Goal: Information Seeking & Learning: Understand process/instructions

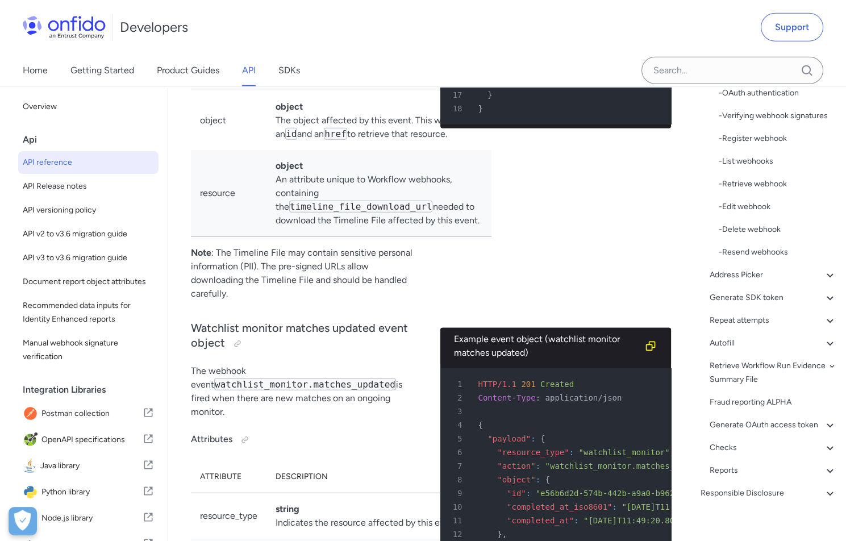
scroll to position [612, 0]
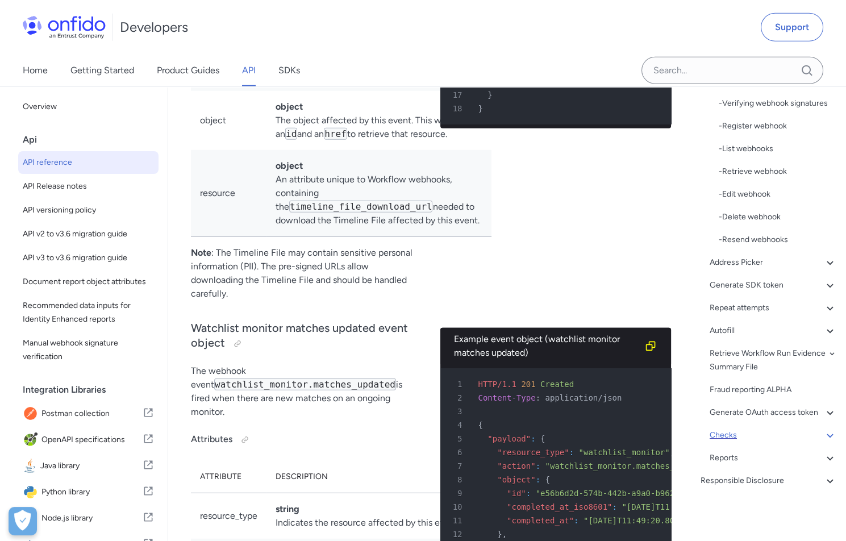
click at [826, 434] on icon at bounding box center [830, 435] width 14 height 14
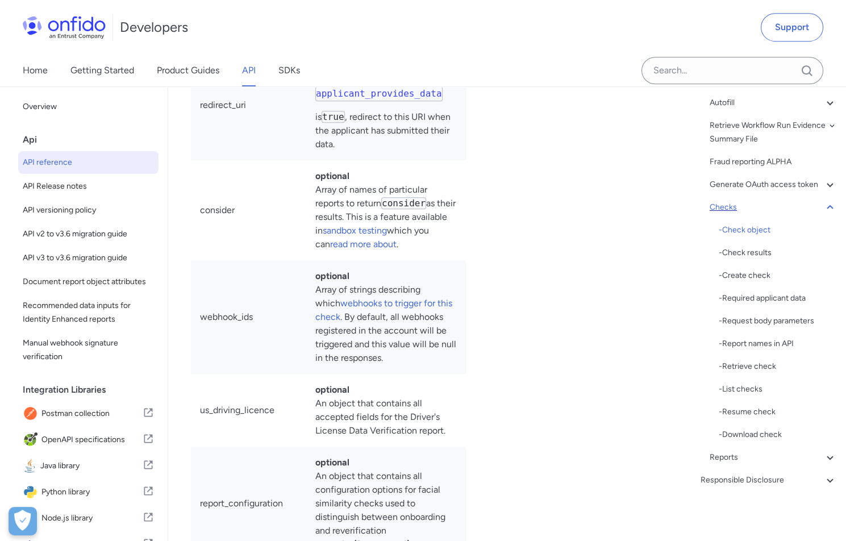
scroll to position [123252, 0]
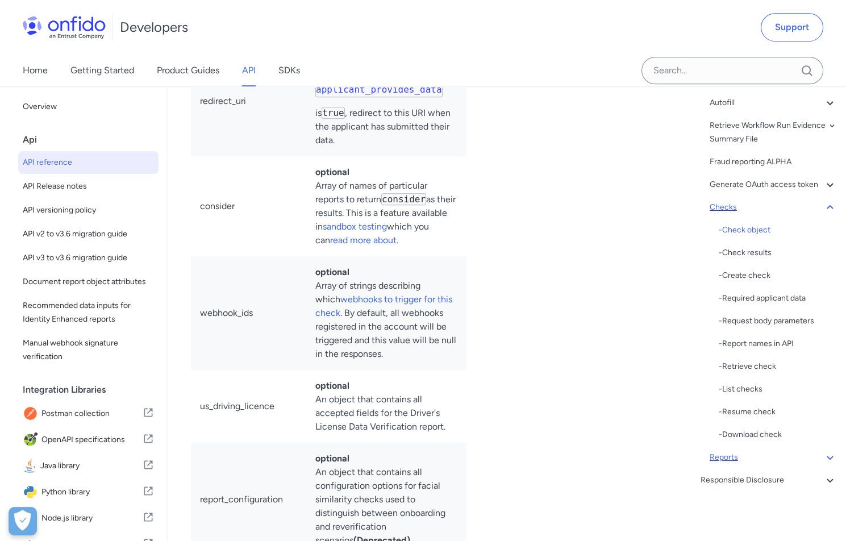
click at [825, 455] on icon at bounding box center [830, 457] width 14 height 14
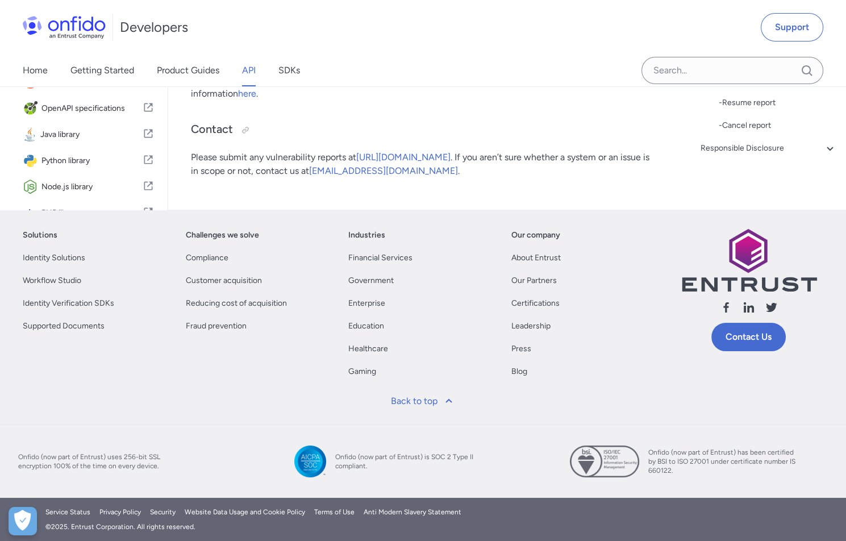
scroll to position [236, 0]
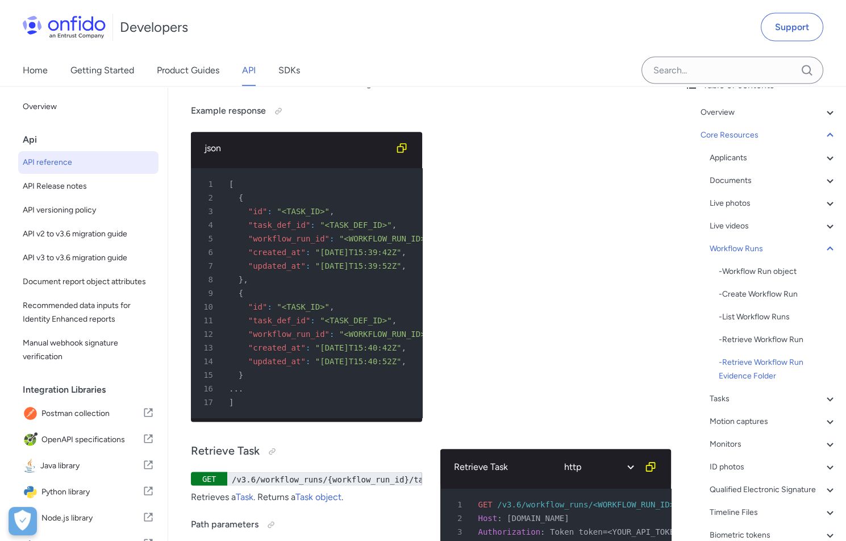
scroll to position [64, 0]
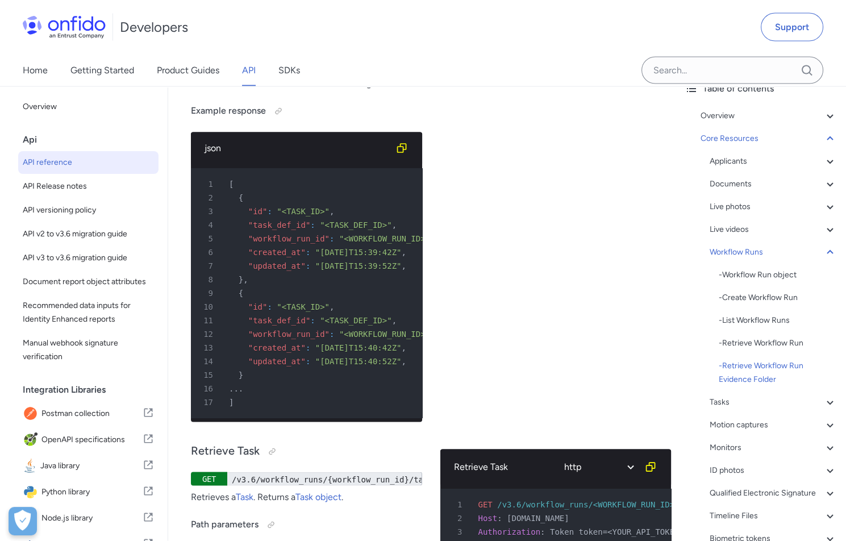
scroll to position [130303, 0]
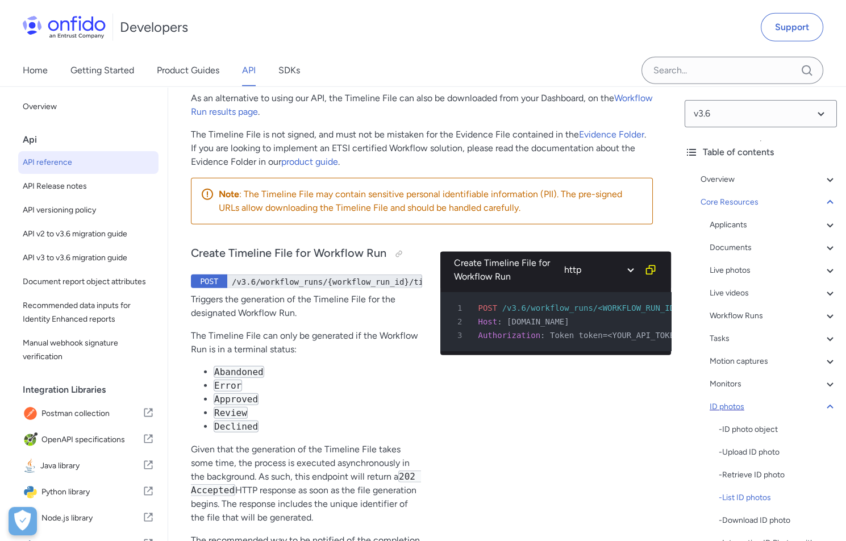
click at [831, 407] on icon at bounding box center [830, 407] width 14 height 14
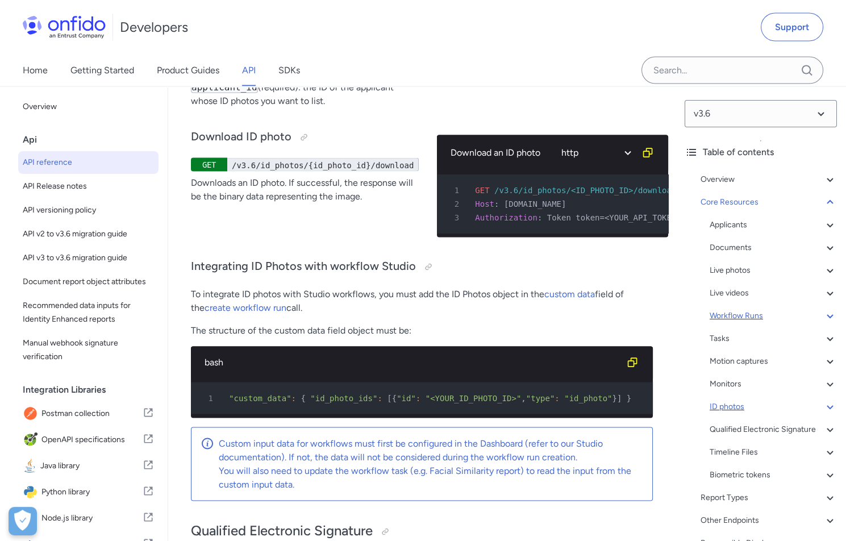
click at [828, 314] on icon at bounding box center [830, 316] width 14 height 14
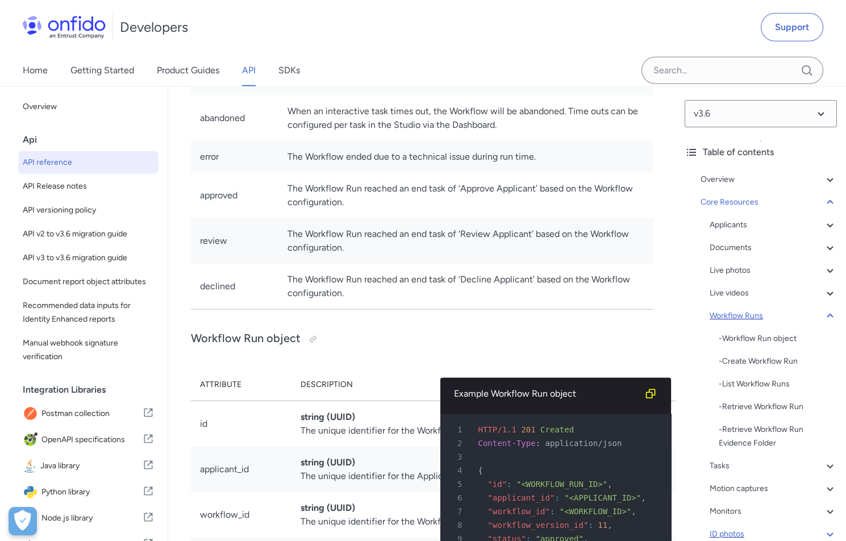
click at [828, 314] on icon at bounding box center [829, 315] width 6 height 4
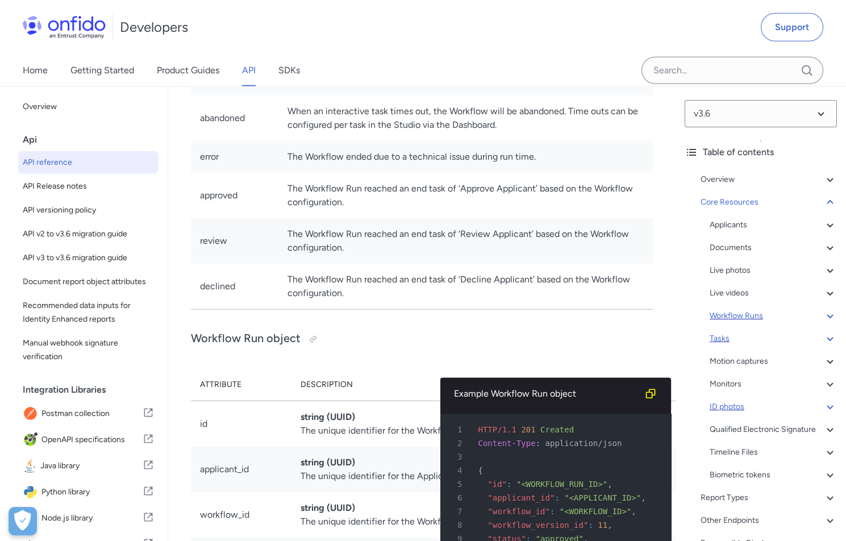
click at [828, 338] on icon at bounding box center [829, 339] width 6 height 4
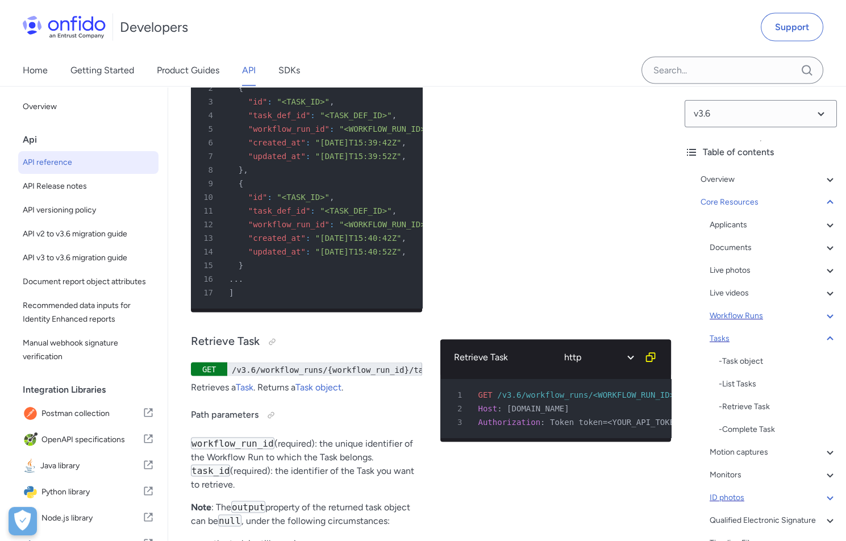
click at [828, 338] on icon at bounding box center [830, 339] width 14 height 14
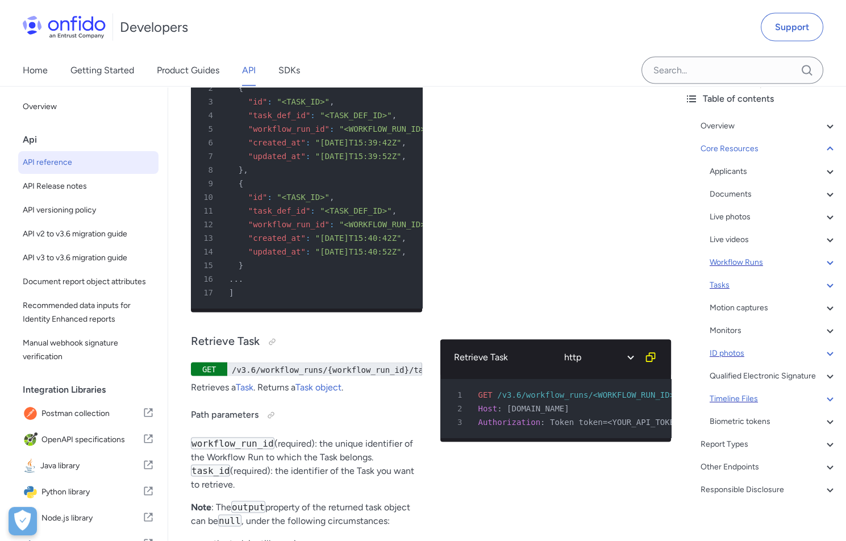
scroll to position [58, 0]
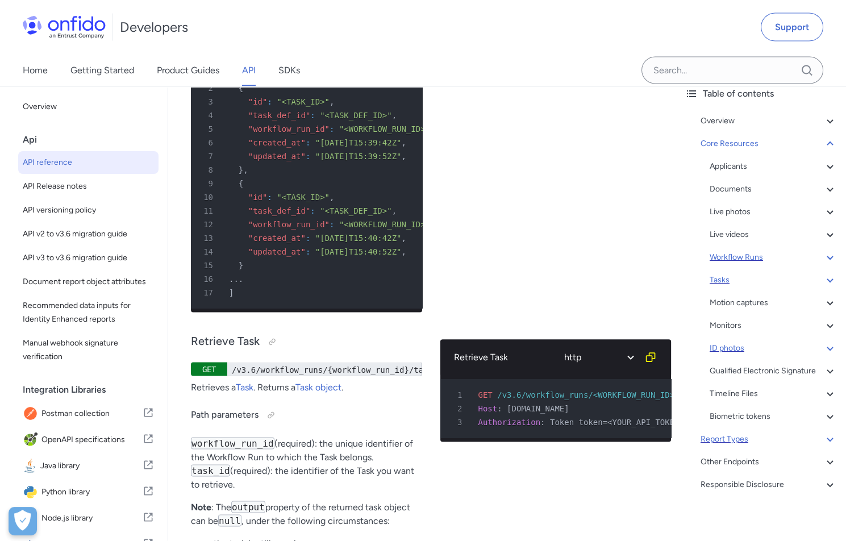
click at [826, 438] on icon at bounding box center [830, 439] width 14 height 14
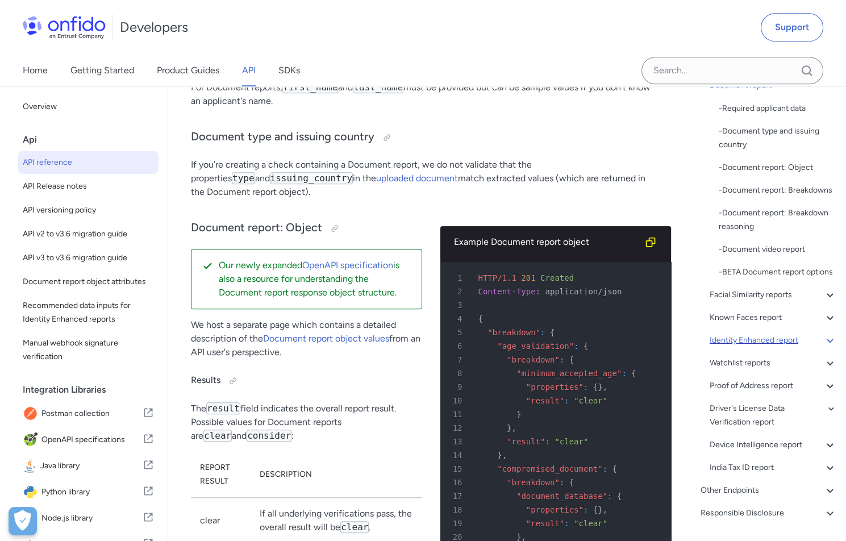
scroll to position [186, 0]
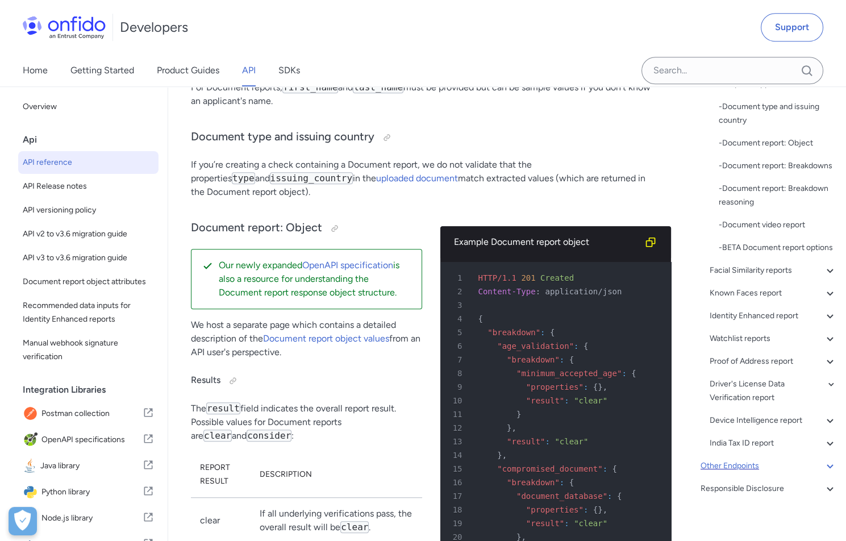
click at [825, 461] on icon at bounding box center [830, 466] width 14 height 14
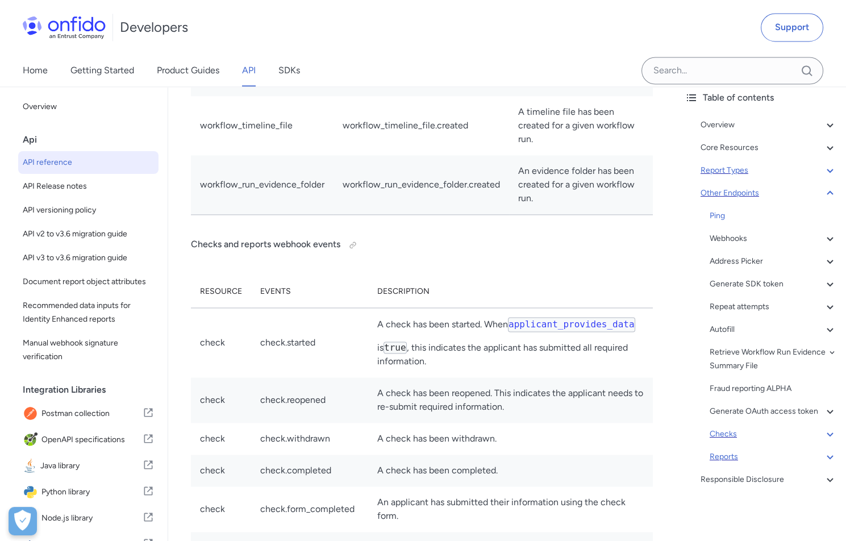
scroll to position [54, 0]
click at [827, 455] on icon at bounding box center [829, 457] width 6 height 4
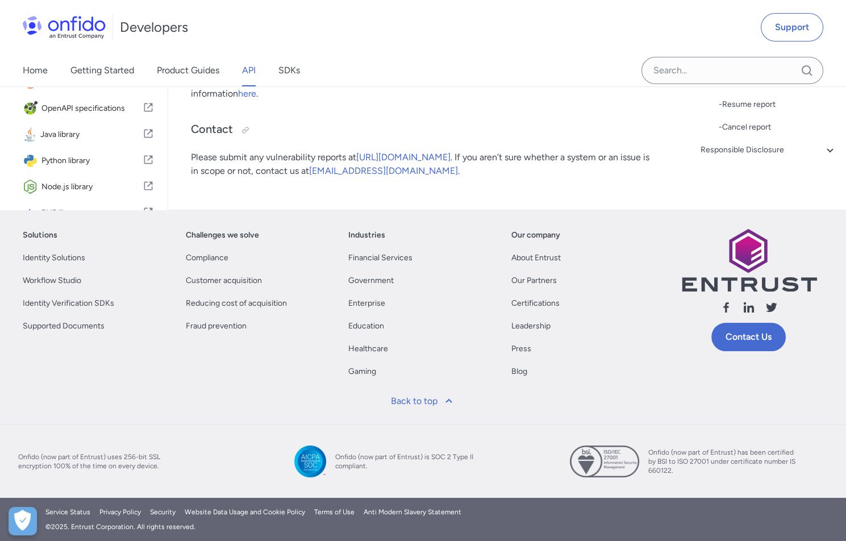
scroll to position [130349, 0]
click at [743, 179] on div "Reports" at bounding box center [772, 173] width 127 height 14
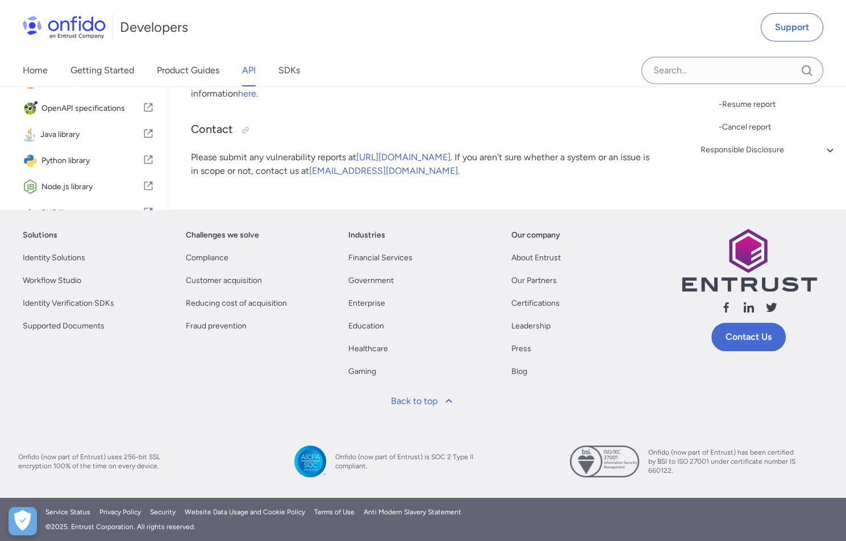
click at [764, 20] on div "- Report results" at bounding box center [777, 14] width 118 height 14
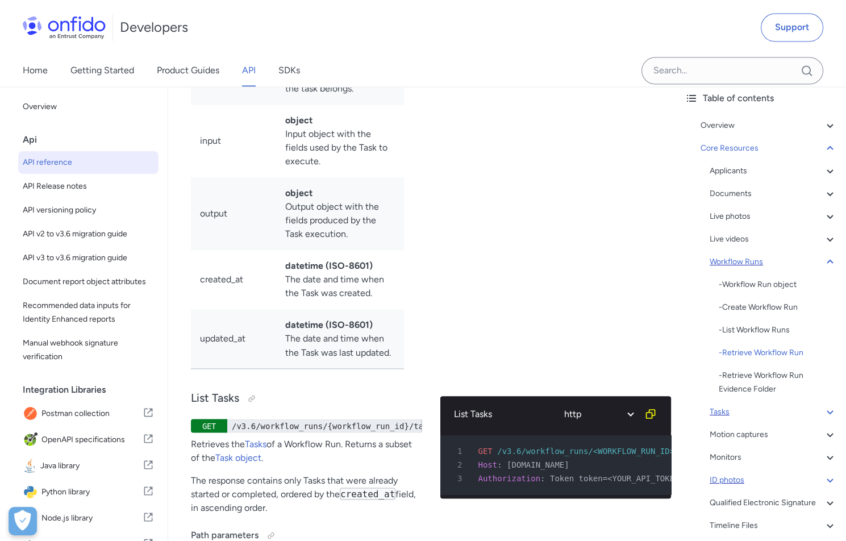
scroll to position [1, 0]
drag, startPoint x: 260, startPoint y: 157, endPoint x: 408, endPoint y: 161, distance: 148.2
copy div "/v3.6/workflow_runs/{workflow_run_id}"
drag, startPoint x: 260, startPoint y: 157, endPoint x: 414, endPoint y: 160, distance: 154.5
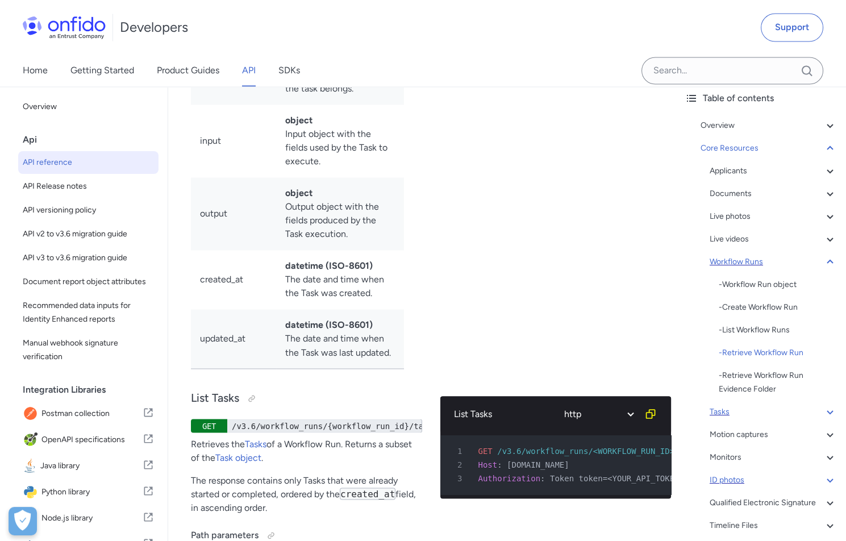
copy span "Authorization"
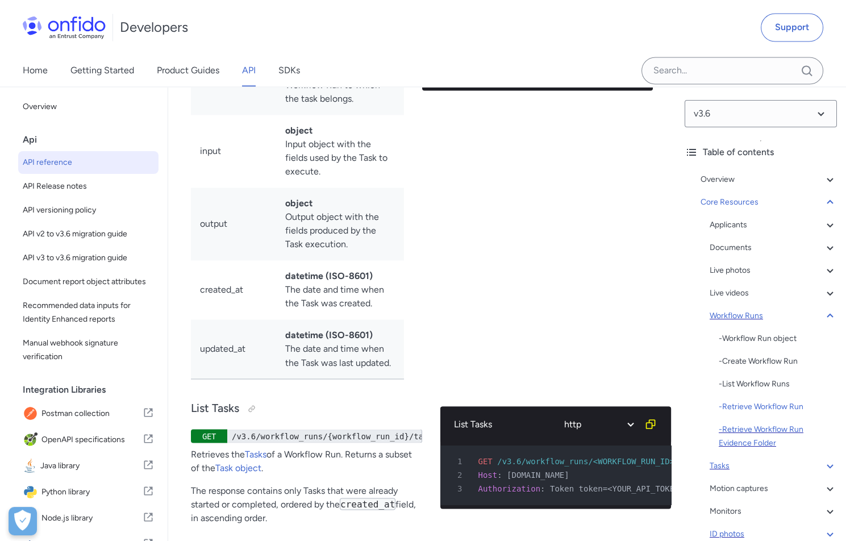
scroll to position [190, 0]
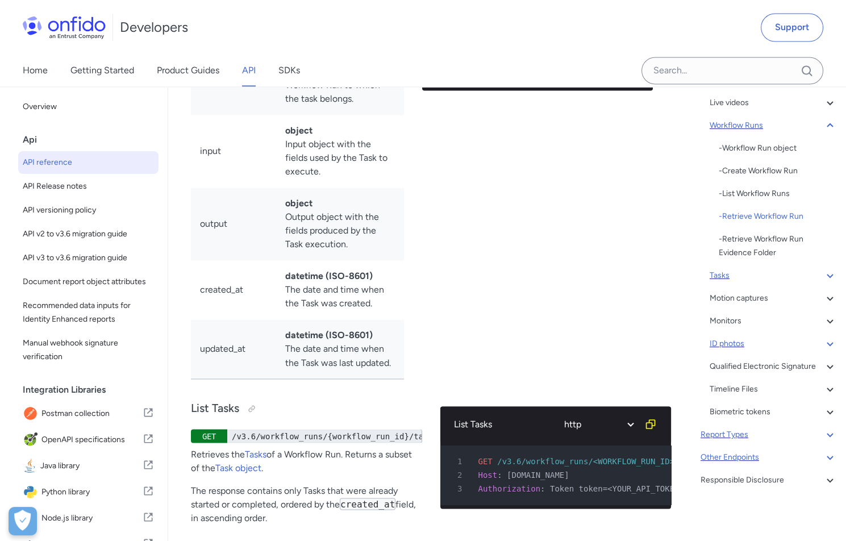
click at [828, 456] on icon at bounding box center [829, 457] width 6 height 4
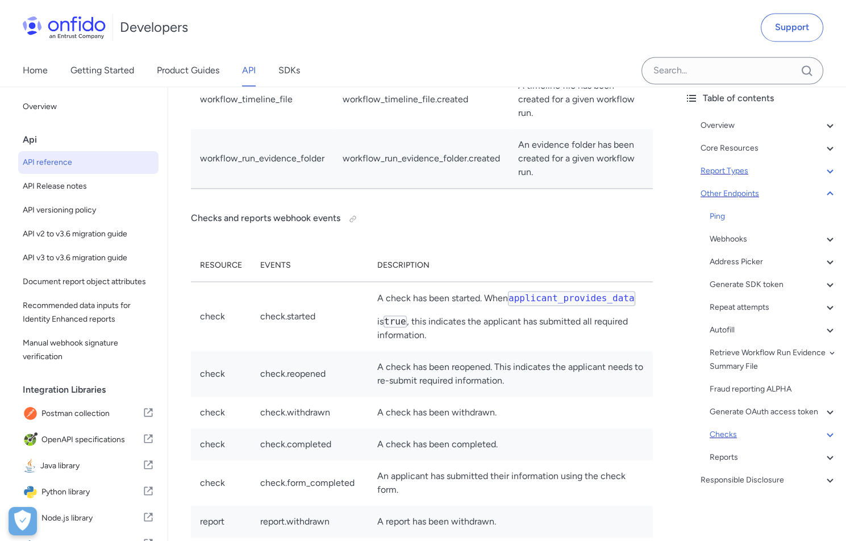
scroll to position [102116, 0]
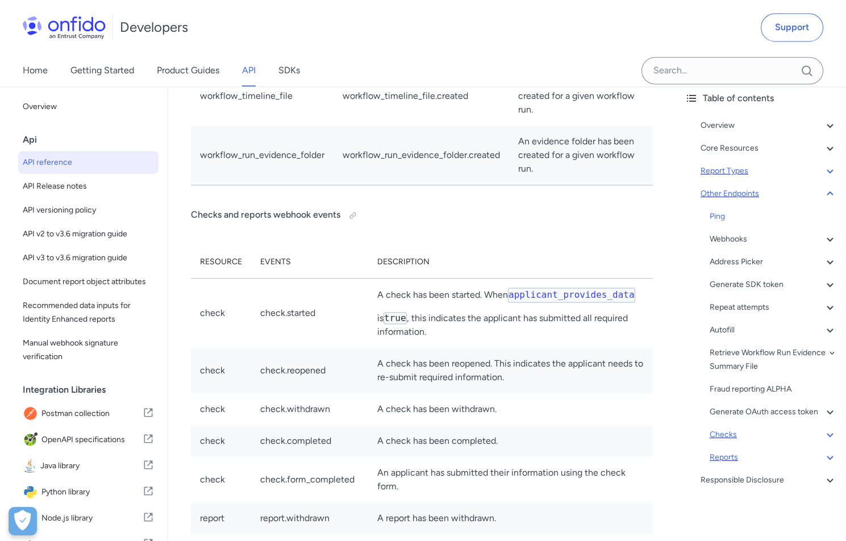
click at [825, 458] on icon at bounding box center [830, 457] width 14 height 14
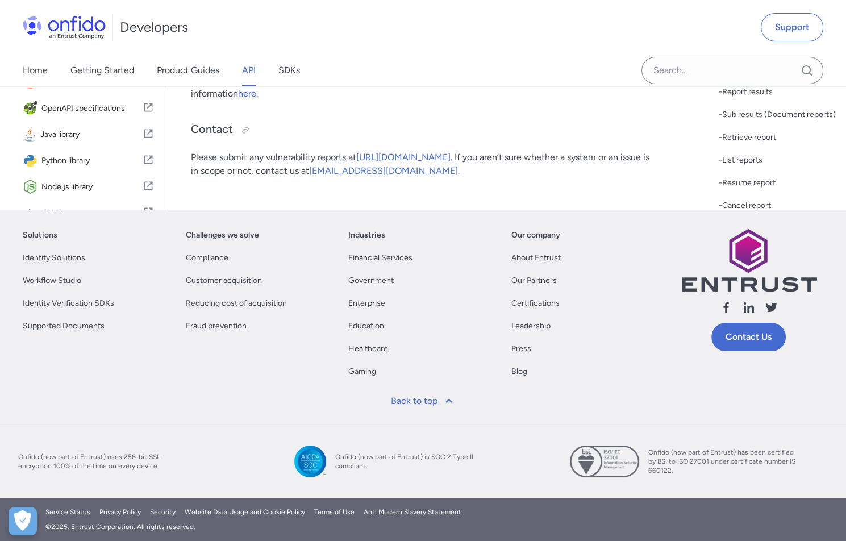
scroll to position [179, 0]
click at [761, 30] on div "- Report object" at bounding box center [777, 23] width 118 height 14
click at [777, 133] on div "Reports" at bounding box center [772, 126] width 127 height 14
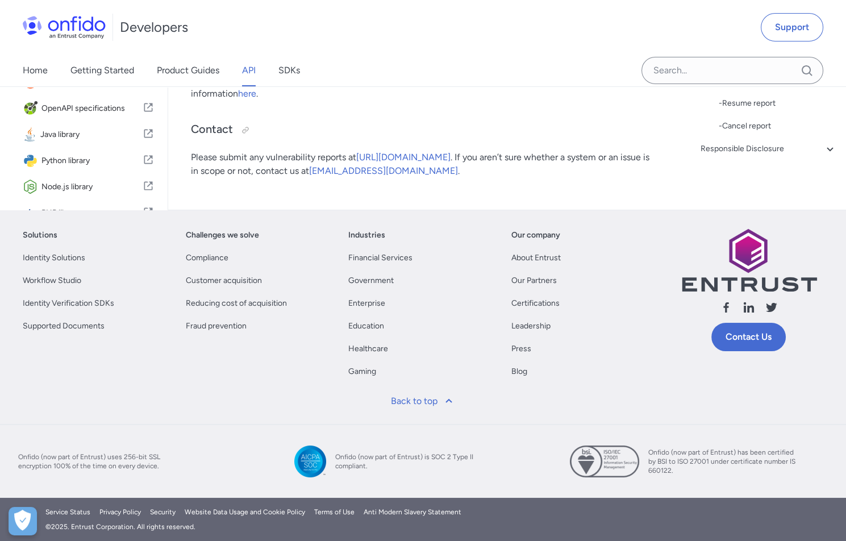
click at [612, 53] on div "Developers Support" at bounding box center [423, 27] width 846 height 55
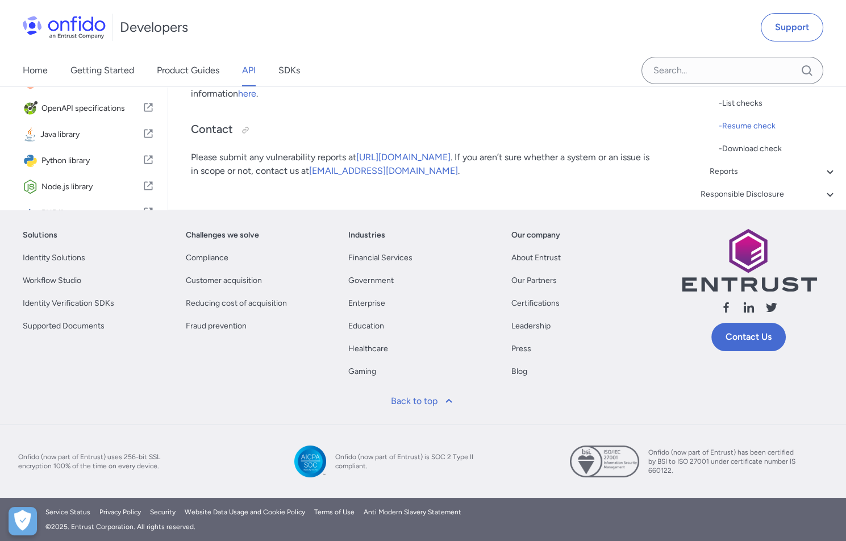
click at [484, 40] on div "Developers Support" at bounding box center [423, 27] width 846 height 55
click at [420, 43] on div "Developers Support" at bounding box center [423, 27] width 846 height 55
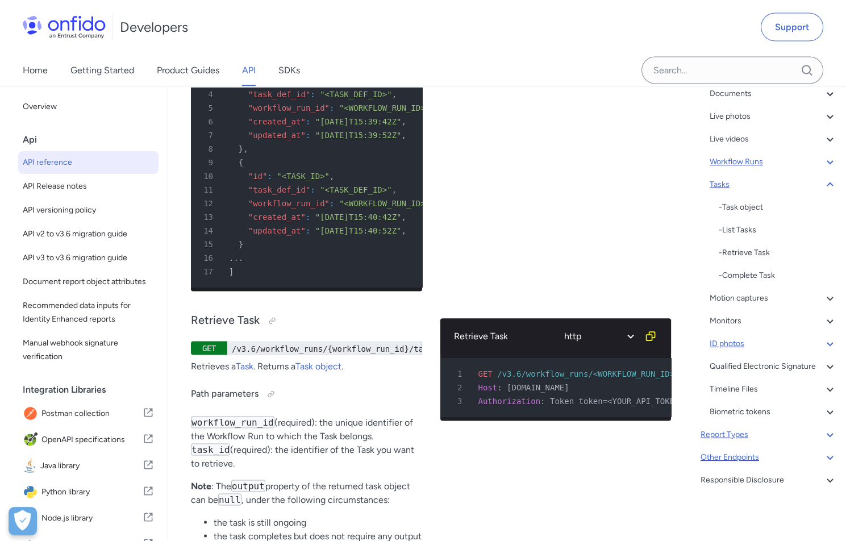
scroll to position [34510, 0]
